Goal: Task Accomplishment & Management: Manage account settings

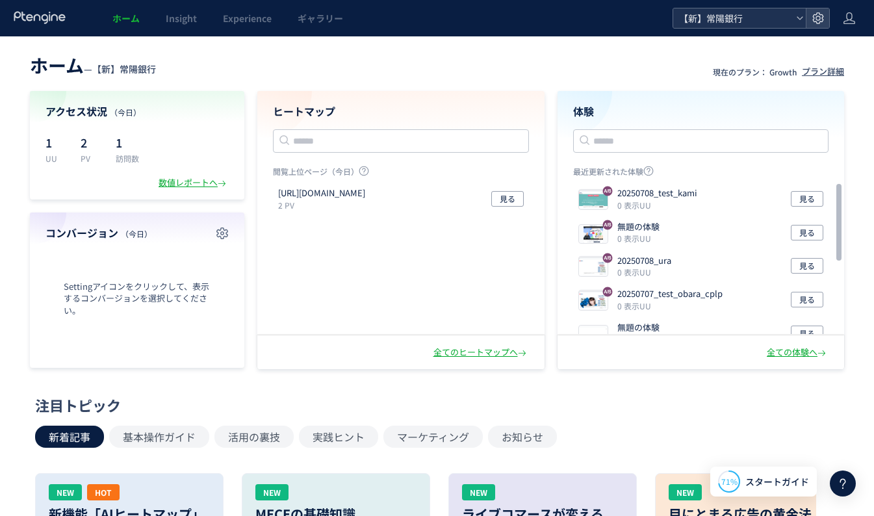
click at [797, 16] on icon at bounding box center [800, 18] width 8 height 8
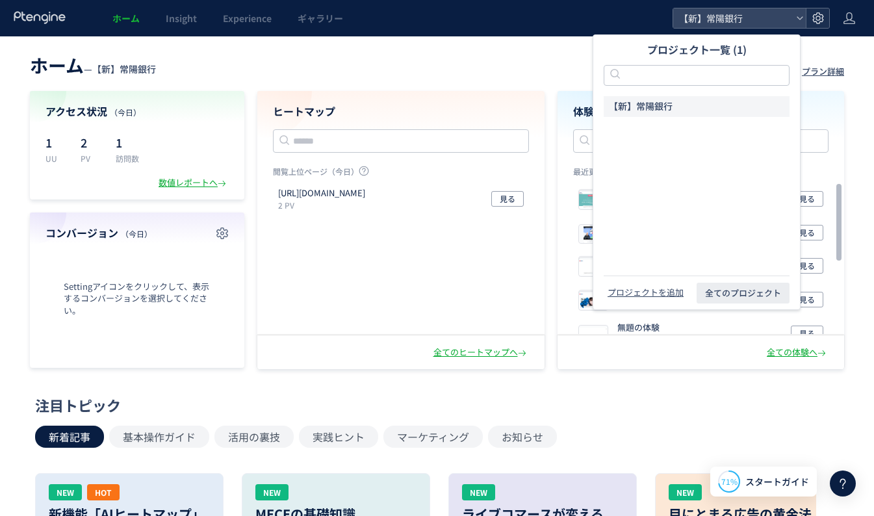
click at [822, 16] on use at bounding box center [817, 17] width 11 height 11
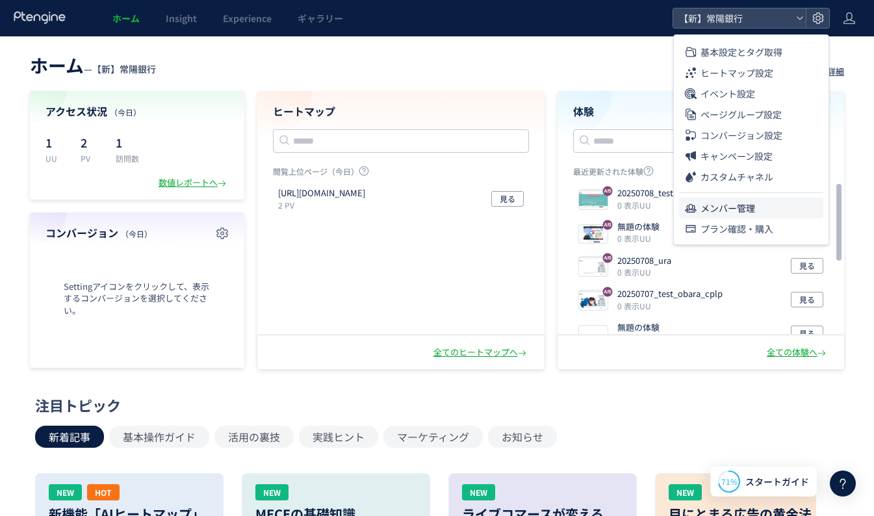
click at [723, 206] on span "メンバー管理" at bounding box center [727, 207] width 55 height 21
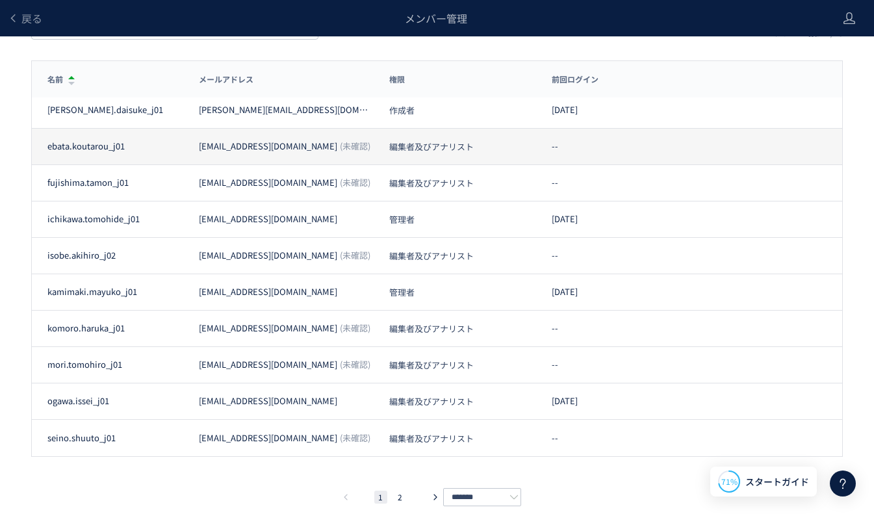
scroll to position [114, 0]
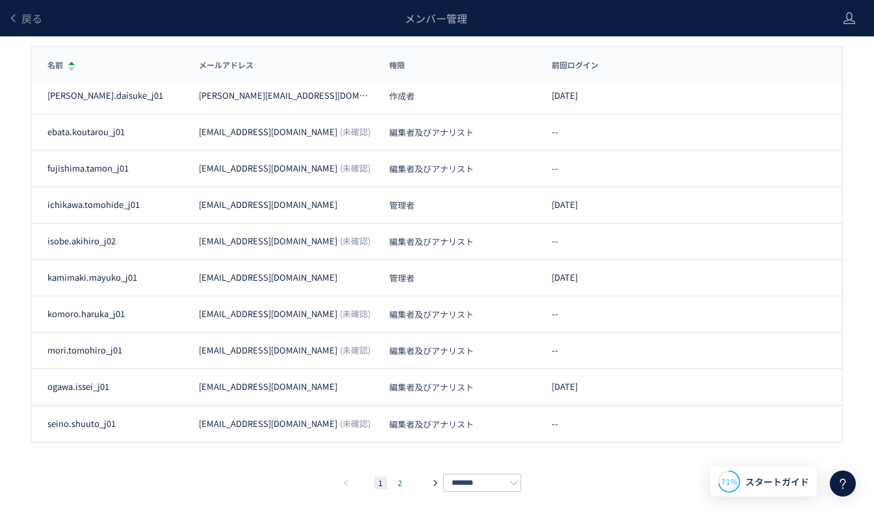
click at [400, 481] on li "2" at bounding box center [400, 482] width 13 height 13
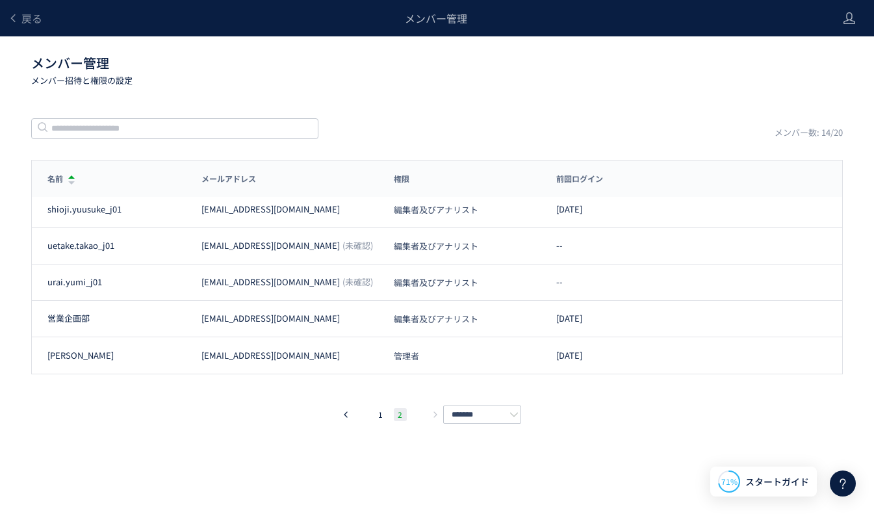
scroll to position [0, 0]
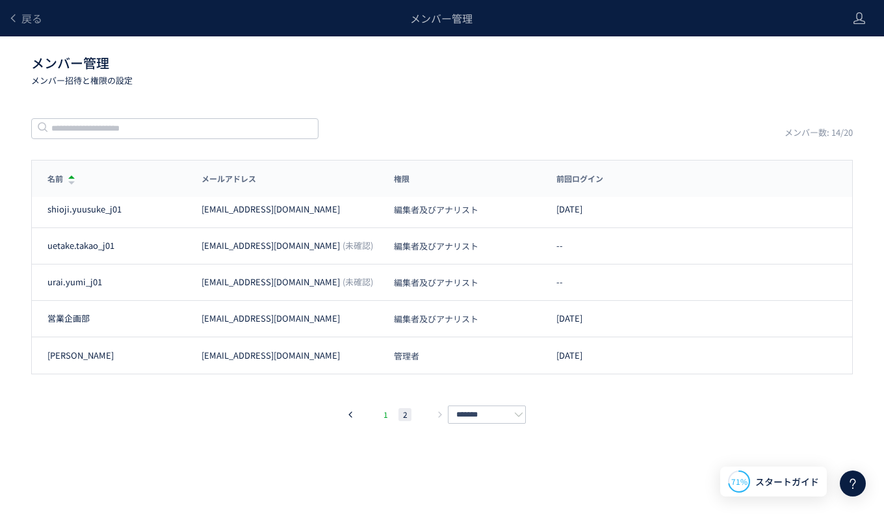
click at [383, 411] on li "1" at bounding box center [385, 414] width 13 height 13
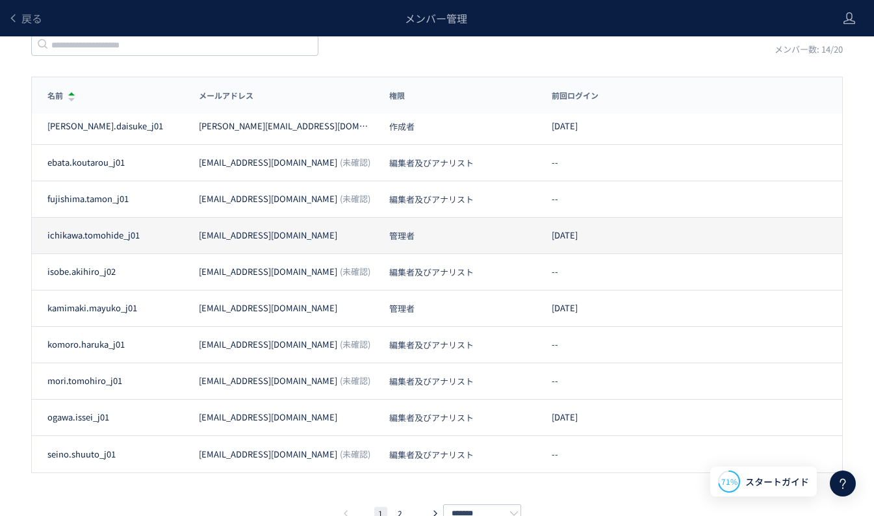
scroll to position [114, 0]
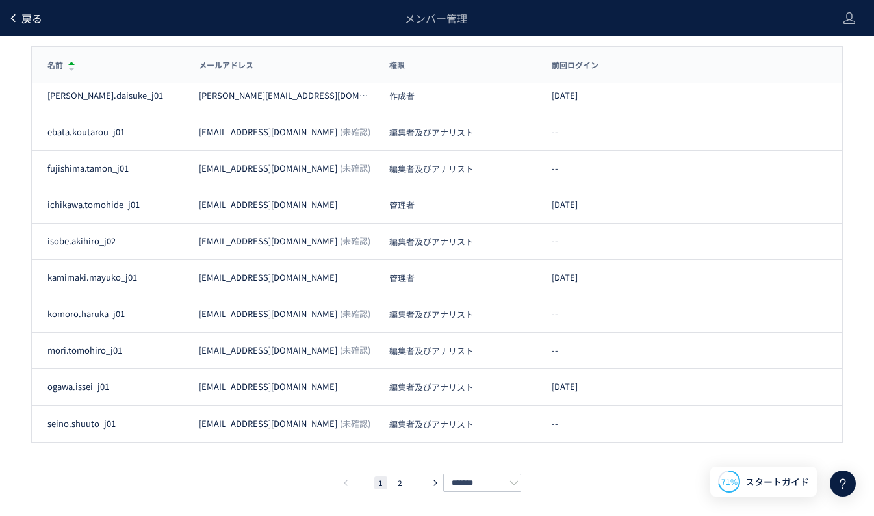
click at [28, 16] on span "戻る" at bounding box center [31, 18] width 21 height 16
